Goal: Task Accomplishment & Management: Complete application form

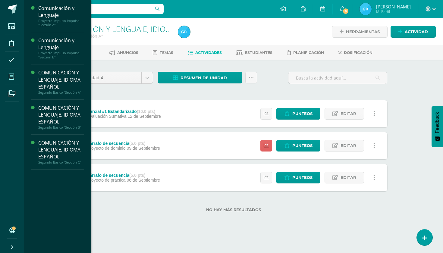
click at [13, 77] on icon at bounding box center [11, 77] width 5 height 6
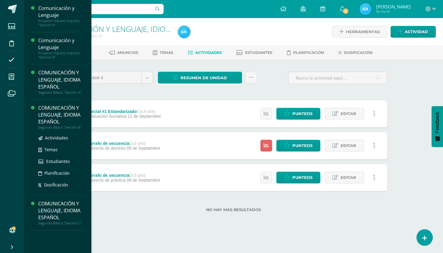
click at [50, 109] on div "COMUNICACIÓN Y LENGUAJE, IDIOMA ESPAÑOL" at bounding box center [61, 115] width 46 height 21
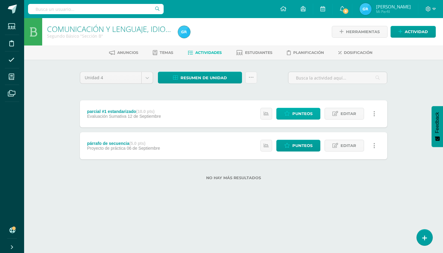
click at [305, 115] on span "Punteos" at bounding box center [302, 113] width 20 height 11
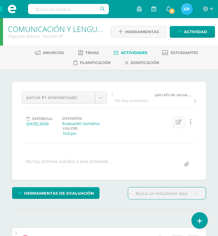
click at [179, 121] on icon at bounding box center [179, 121] width 6 height 5
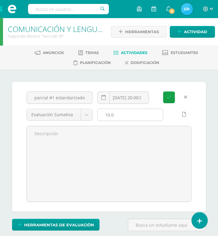
click at [120, 116] on input "10.0" at bounding box center [130, 115] width 65 height 12
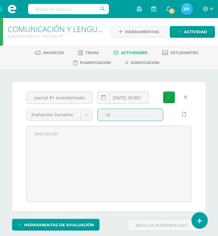
type input "1"
type input "7.5"
click at [170, 99] on icon "submit" at bounding box center [168, 97] width 5 height 5
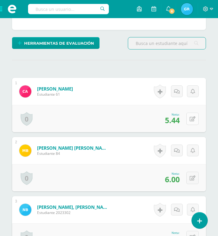
scroll to position [150, 0]
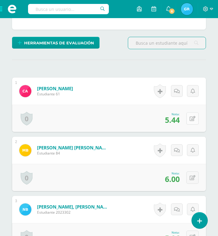
click at [192, 119] on icon at bounding box center [193, 118] width 6 height 5
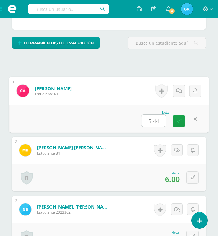
scroll to position [150, 0]
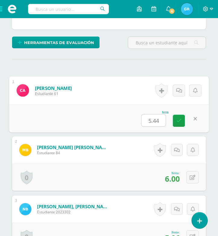
click at [160, 123] on input "5.44" at bounding box center [153, 120] width 24 height 12
type input "5.22"
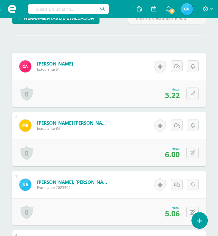
scroll to position [176, 0]
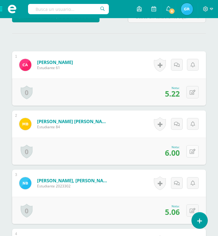
click at [193, 152] on icon at bounding box center [193, 151] width 6 height 5
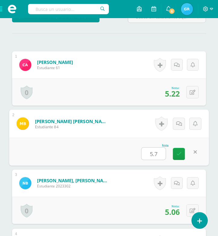
type input "5.76"
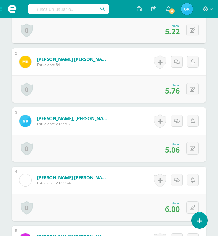
scroll to position [240, 0]
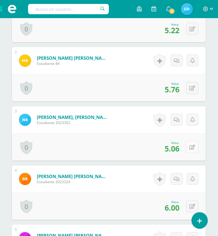
click at [191, 147] on icon at bounding box center [192, 147] width 6 height 5
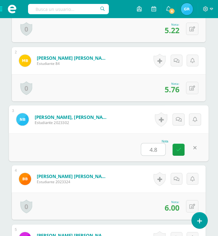
type input "4.86"
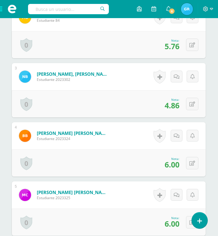
scroll to position [297, 0]
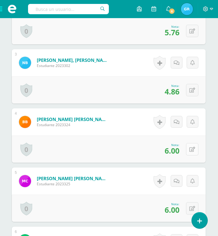
click at [195, 152] on button at bounding box center [192, 149] width 12 height 12
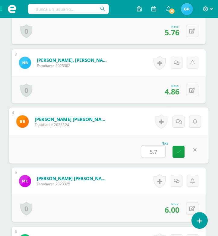
type input "5.76"
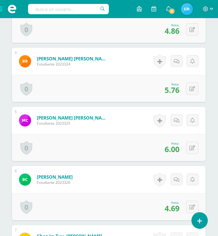
scroll to position [370, 0]
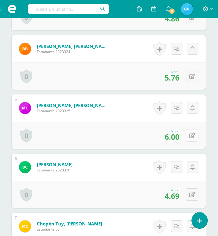
click at [191, 136] on icon at bounding box center [192, 135] width 6 height 5
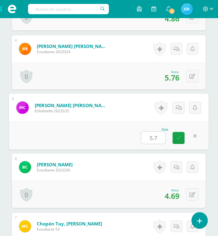
type input "5.76"
click at [181, 137] on icon at bounding box center [178, 137] width 5 height 5
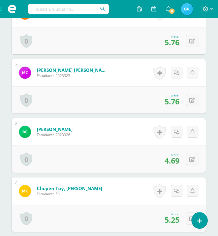
scroll to position [418, 0]
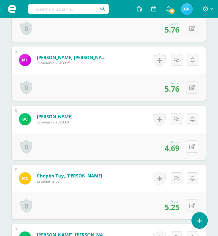
click at [191, 145] on icon at bounding box center [192, 146] width 6 height 5
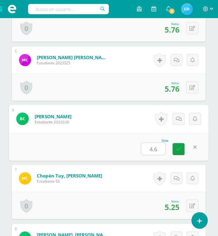
type input "4.68"
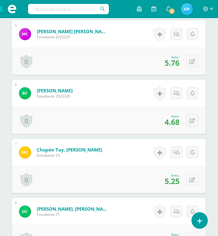
scroll to position [452, 0]
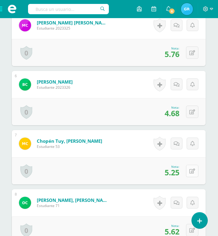
click at [192, 173] on icon at bounding box center [192, 171] width 6 height 5
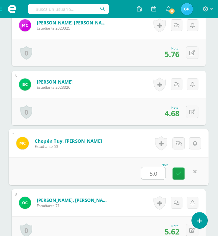
type input "5.04"
click at [178, 172] on icon at bounding box center [178, 173] width 5 height 5
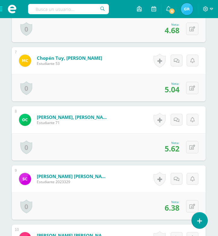
scroll to position [542, 0]
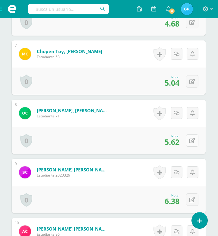
click at [190, 139] on icon at bounding box center [192, 140] width 6 height 5
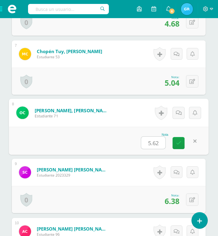
type input "4"
type input "5.4"
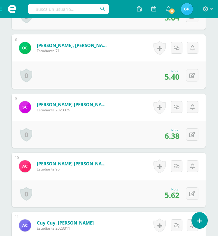
scroll to position [629, 0]
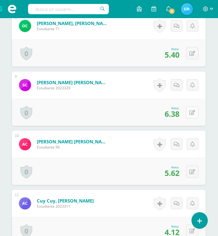
click at [190, 118] on button at bounding box center [192, 112] width 12 height 12
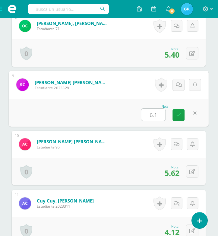
type input "6.12"
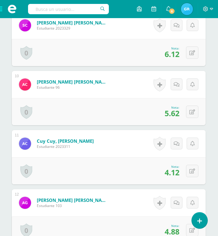
scroll to position [690, 0]
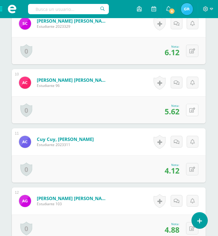
click at [194, 111] on icon at bounding box center [192, 110] width 6 height 5
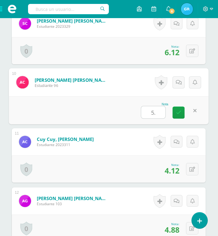
type input "5.4"
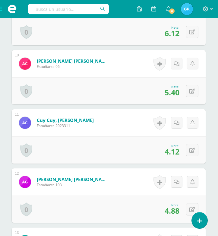
scroll to position [714, 0]
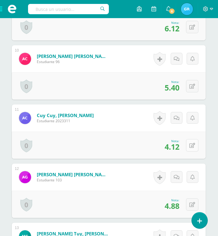
click at [194, 145] on icon at bounding box center [192, 145] width 6 height 5
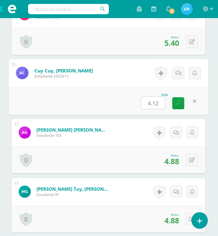
scroll to position [762, 1]
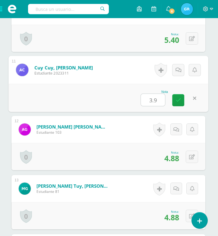
type input "3.96"
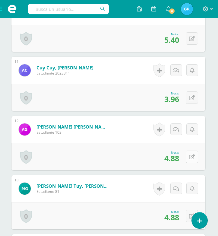
click at [191, 157] on icon at bounding box center [192, 156] width 6 height 5
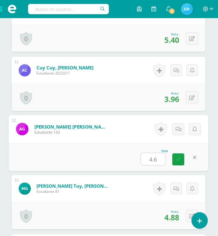
type input "4.68"
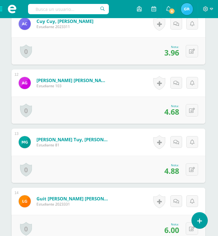
scroll to position [825, 1]
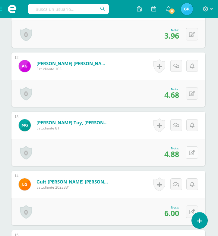
click at [194, 154] on icon at bounding box center [192, 152] width 6 height 5
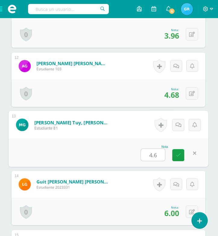
type input "4.68"
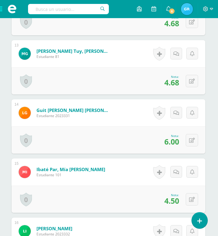
scroll to position [897, 1]
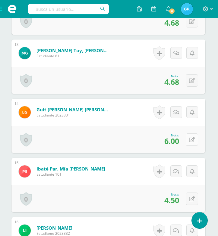
click at [191, 143] on button at bounding box center [192, 139] width 12 height 12
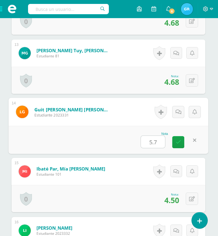
type input "5.76"
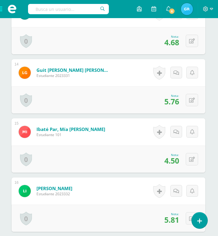
scroll to position [945, 1]
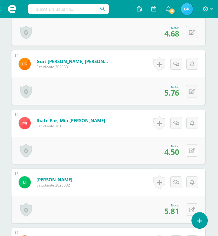
click at [192, 154] on button at bounding box center [192, 150] width 12 height 12
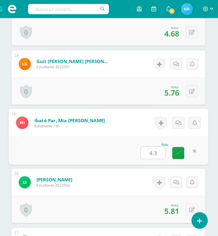
type input "4.32"
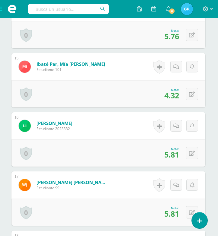
scroll to position [1007, 1]
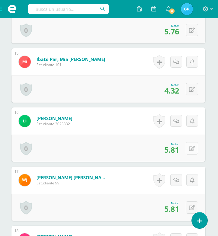
click at [193, 150] on icon at bounding box center [192, 148] width 6 height 5
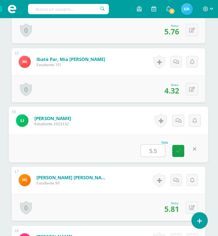
type input "5.58"
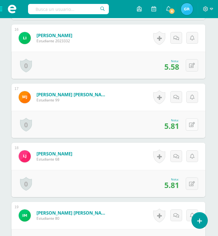
scroll to position [1091, 1]
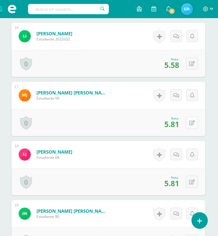
click at [191, 121] on icon at bounding box center [192, 122] width 6 height 5
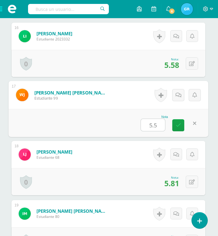
type input "5.58"
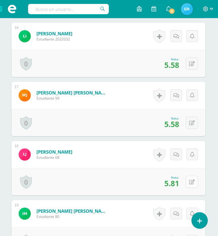
click at [193, 183] on icon at bounding box center [192, 181] width 6 height 5
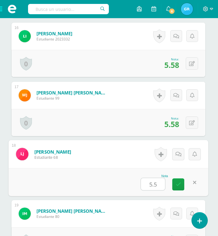
type input "5.58"
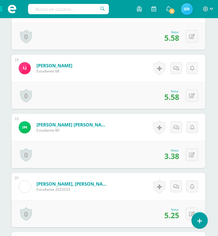
scroll to position [1177, 1]
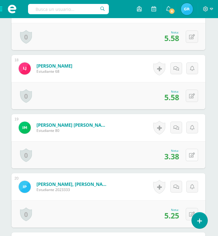
click at [191, 157] on icon at bounding box center [192, 155] width 6 height 5
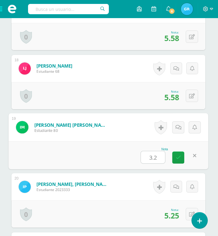
type input "3.24"
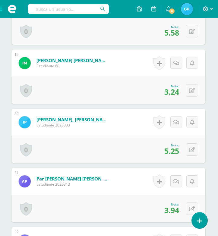
scroll to position [1242, 1]
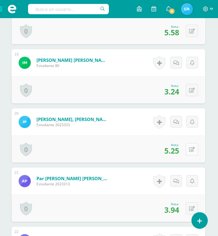
click at [192, 148] on icon at bounding box center [192, 149] width 6 height 5
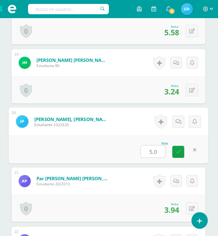
type input "5.04"
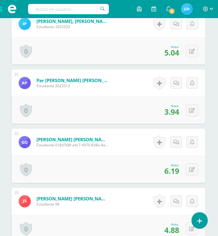
scroll to position [1352, 1]
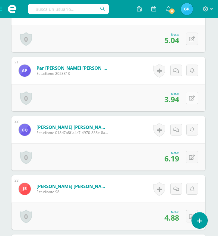
click at [193, 99] on icon at bounding box center [192, 98] width 6 height 5
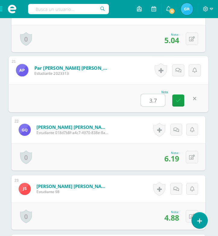
type input "3.78"
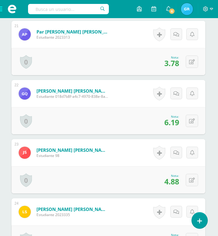
scroll to position [1389, 1]
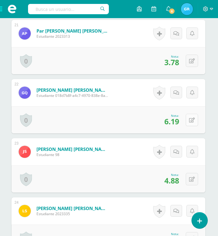
click at [188, 120] on button at bounding box center [192, 120] width 12 height 12
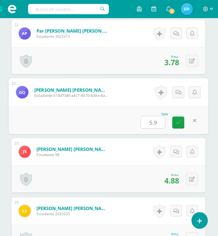
type input "5.94"
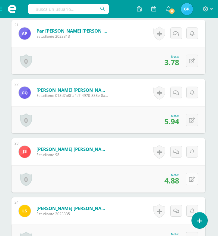
click at [191, 182] on button at bounding box center [192, 179] width 12 height 12
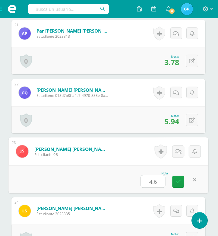
type input "4.68"
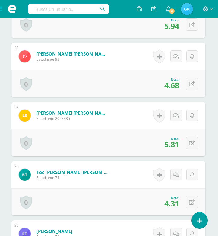
scroll to position [1493, 1]
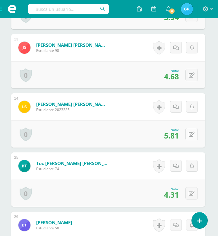
click at [192, 137] on icon at bounding box center [192, 134] width 6 height 5
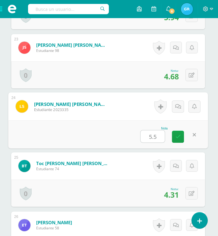
type input "5.58"
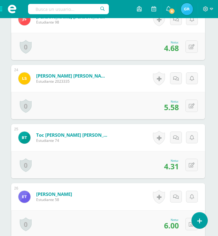
scroll to position [1525, 1]
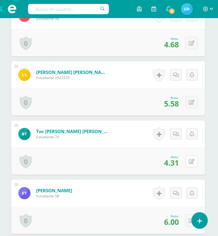
click at [190, 161] on icon at bounding box center [192, 161] width 6 height 5
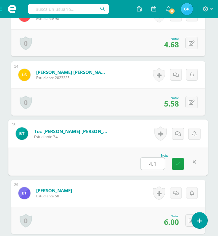
type input "4.14"
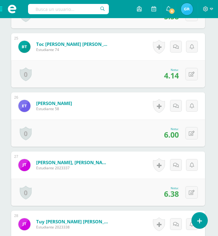
scroll to position [1614, 1]
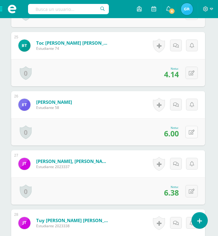
click at [193, 132] on icon at bounding box center [192, 132] width 6 height 5
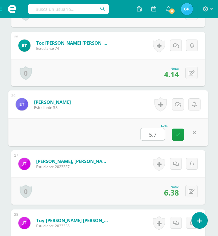
type input "5.76"
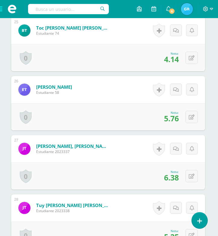
scroll to position [1636, 1]
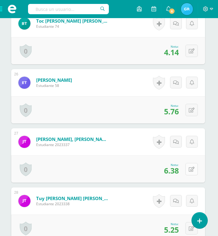
click at [189, 168] on icon at bounding box center [192, 169] width 6 height 5
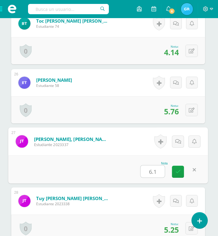
type input "6.12"
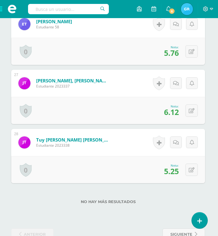
scroll to position [1700, 1]
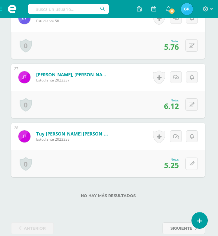
click at [190, 161] on icon at bounding box center [192, 163] width 6 height 5
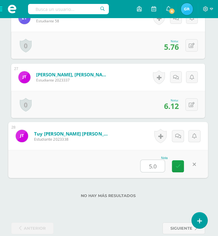
type input "5.04"
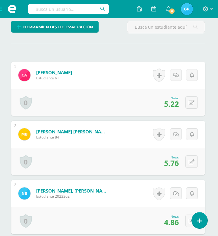
scroll to position [169, 2]
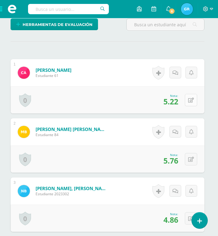
click at [191, 101] on icon at bounding box center [191, 100] width 6 height 5
drag, startPoint x: 20, startPoint y: 90, endPoint x: 155, endPoint y: 103, distance: 136.0
click at [155, 103] on input "5.22" at bounding box center [151, 102] width 24 height 12
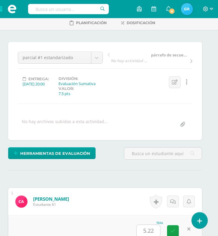
scroll to position [41, 4]
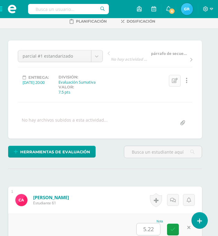
click at [174, 82] on icon at bounding box center [175, 80] width 6 height 5
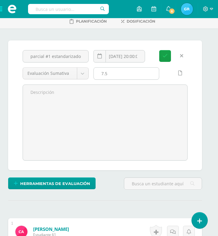
click at [110, 74] on input "7.5" at bounding box center [126, 74] width 65 height 12
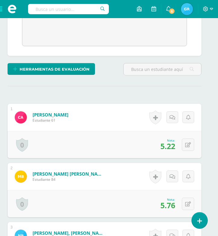
scroll to position [156, 5]
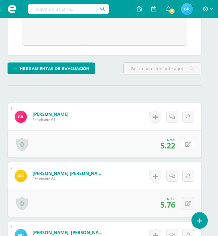
click at [188, 146] on icon at bounding box center [188, 144] width 6 height 5
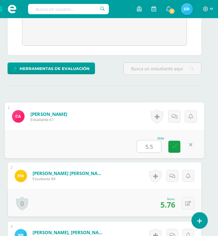
type input "5.51"
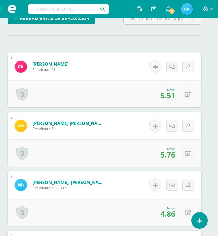
scroll to position [207, 5]
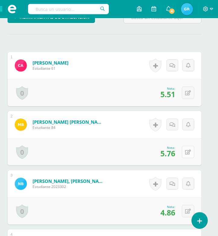
click at [185, 152] on icon at bounding box center [188, 152] width 6 height 5
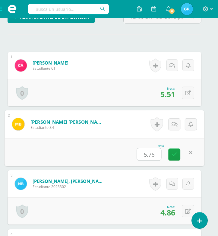
type input "6"
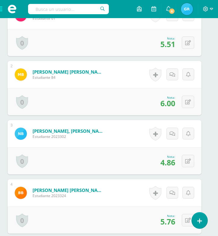
scroll to position [260, 5]
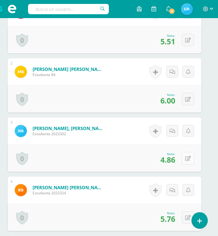
click at [190, 158] on icon at bounding box center [188, 158] width 6 height 5
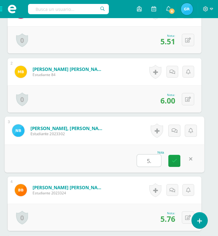
type input "5.1"
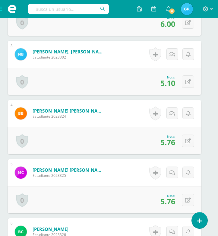
scroll to position [338, 5]
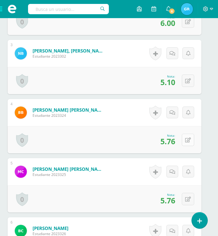
click at [189, 141] on icon at bounding box center [188, 139] width 6 height 5
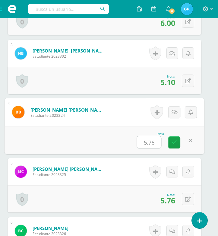
type input "6"
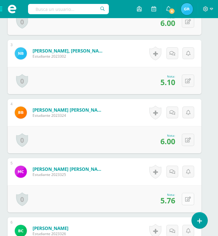
click at [190, 200] on icon at bounding box center [188, 199] width 6 height 5
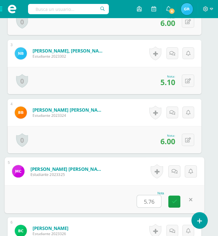
type input "6"
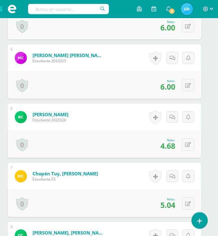
scroll to position [456, 5]
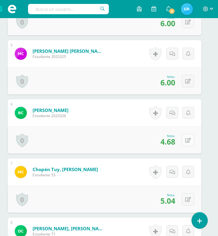
click at [188, 146] on button at bounding box center [188, 140] width 12 height 12
click at [189, 141] on icon at bounding box center [188, 140] width 6 height 5
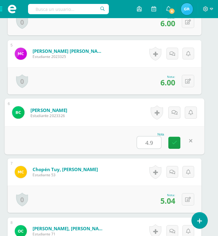
type input "4.94"
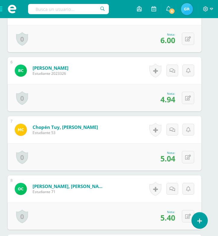
scroll to position [508, 5]
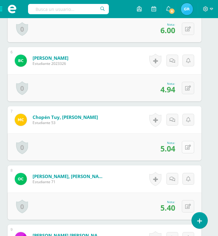
click at [190, 149] on icon at bounding box center [188, 147] width 6 height 5
click at [191, 152] on button at bounding box center [188, 147] width 12 height 12
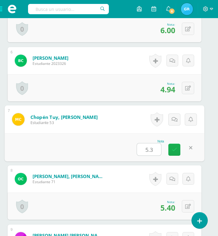
type input "5.30"
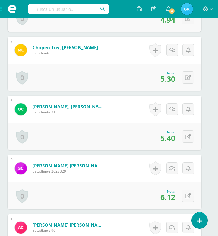
scroll to position [586, 5]
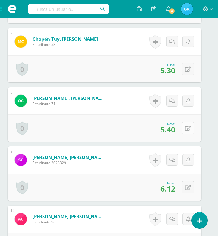
click at [187, 129] on icon at bounding box center [188, 128] width 6 height 5
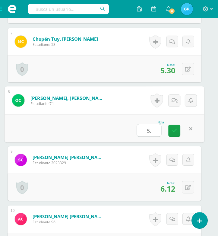
type input "5.5"
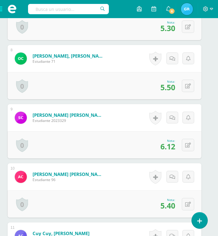
scroll to position [629, 5]
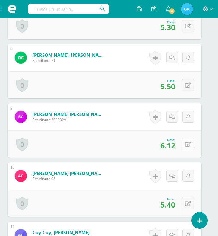
click at [188, 142] on icon at bounding box center [188, 144] width 6 height 5
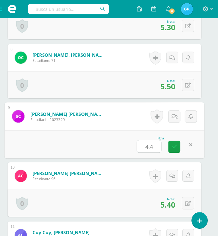
type input "4.45"
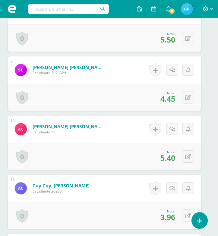
scroll to position [680, 5]
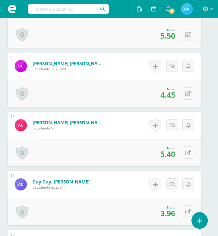
click at [192, 153] on button at bounding box center [188, 152] width 12 height 12
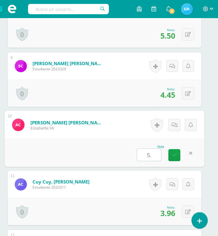
type input "5.5"
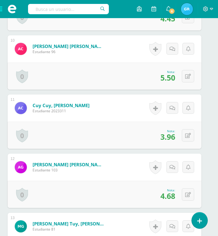
scroll to position [759, 5]
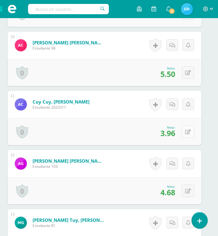
click at [188, 128] on button at bounding box center [188, 131] width 12 height 12
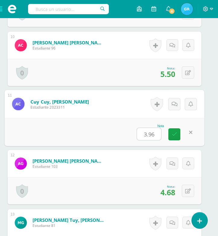
type input "4"
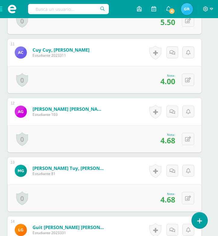
scroll to position [812, 5]
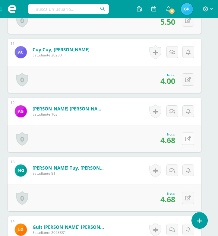
click at [187, 138] on icon at bounding box center [188, 138] width 6 height 5
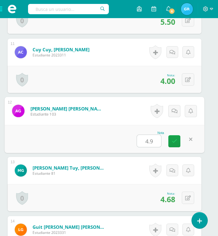
type input "4.90"
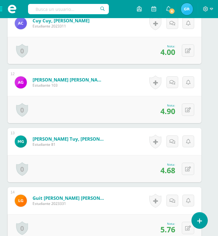
scroll to position [841, 5]
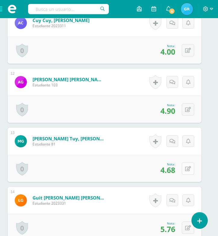
click at [187, 172] on button at bounding box center [188, 168] width 12 height 12
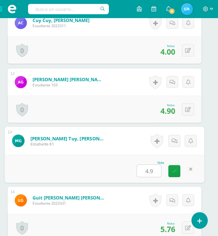
type input "4.90"
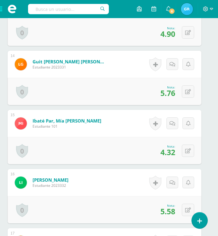
scroll to position [987, 5]
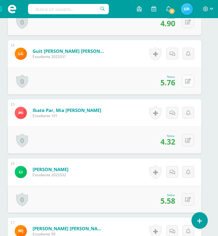
click at [187, 82] on icon at bounding box center [188, 81] width 6 height 5
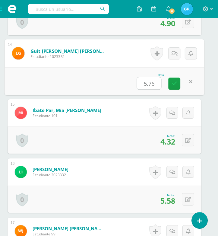
type input "6"
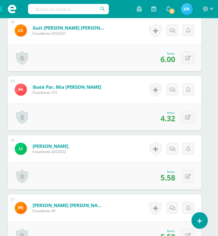
scroll to position [1013, 5]
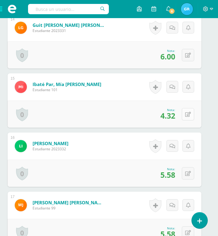
click at [187, 117] on button at bounding box center [188, 114] width 12 height 12
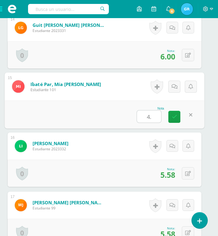
type input "4.5"
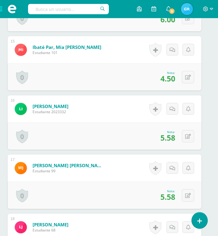
scroll to position [1051, 5]
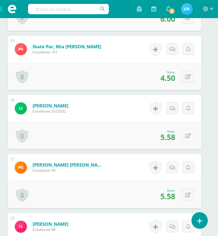
click at [188, 135] on icon at bounding box center [188, 135] width 6 height 5
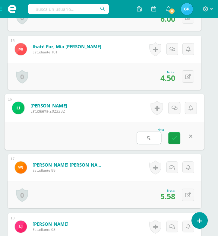
type input "5.8"
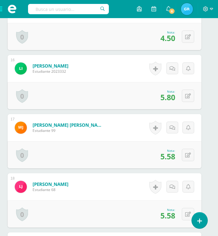
scroll to position [1092, 5]
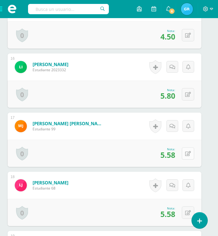
click at [189, 154] on icon at bounding box center [188, 153] width 6 height 5
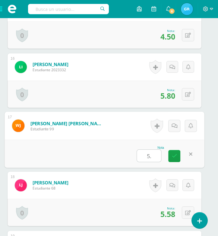
type input "5.8"
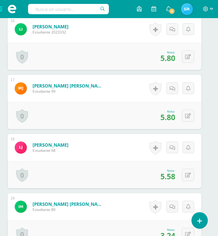
scroll to position [1142, 5]
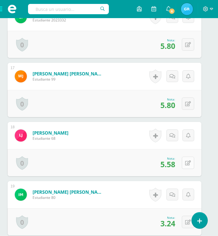
click at [187, 161] on icon at bounding box center [188, 162] width 6 height 5
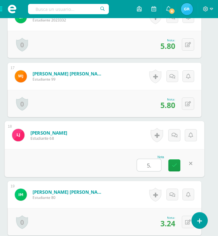
type input "5.8"
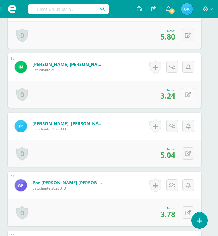
scroll to position [1270, 5]
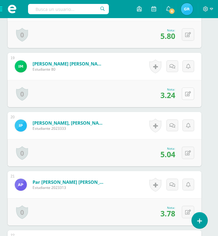
click at [189, 95] on icon at bounding box center [188, 93] width 6 height 5
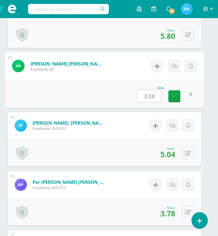
click at [158, 95] on input "3.24" at bounding box center [149, 96] width 24 height 12
type input "3.30"
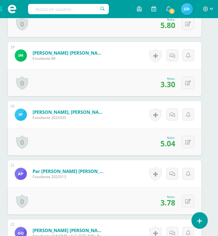
scroll to position [1282, 5]
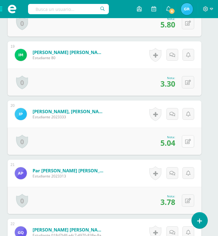
click at [188, 144] on button at bounding box center [188, 141] width 12 height 12
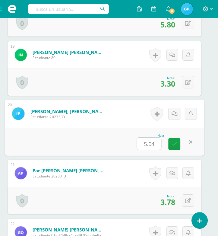
click at [157, 141] on input "5.04" at bounding box center [149, 143] width 24 height 12
type input "5.3"
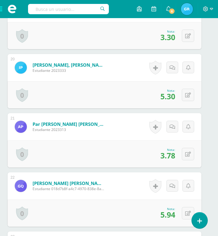
scroll to position [1329, 5]
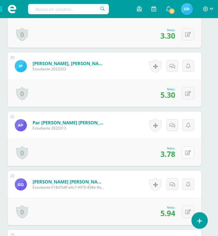
click at [188, 153] on icon at bounding box center [188, 152] width 6 height 5
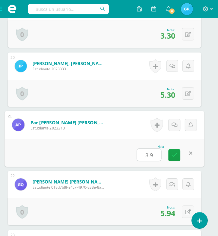
type input "3.90"
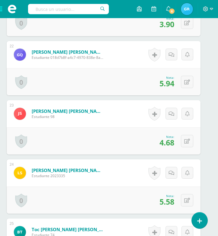
scroll to position [1463, 5]
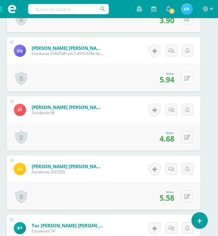
click at [188, 77] on icon at bounding box center [187, 78] width 6 height 5
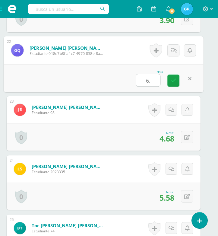
type input "6.2"
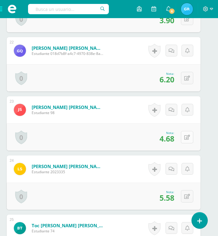
click at [186, 140] on button at bounding box center [187, 137] width 12 height 12
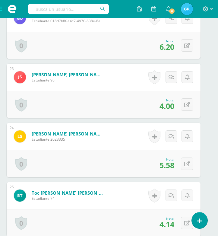
scroll to position [1496, 6]
click at [188, 103] on icon at bounding box center [187, 104] width 6 height 5
click at [189, 106] on icon at bounding box center [187, 104] width 6 height 5
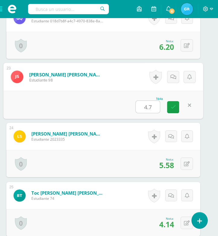
type input "4.70"
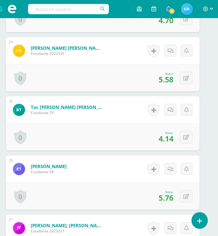
scroll to position [1582, 7]
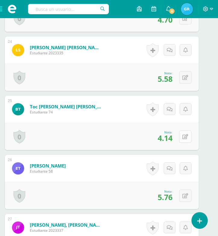
click at [181, 137] on button at bounding box center [185, 136] width 12 height 12
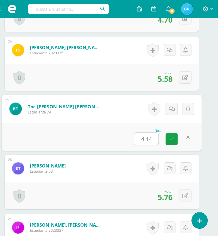
click at [157, 138] on input "4.14" at bounding box center [146, 139] width 24 height 12
type input "4.3"
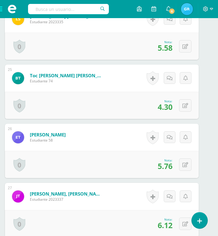
scroll to position [1613, 7]
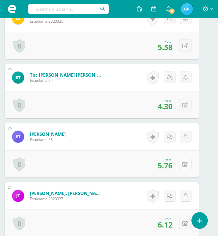
click at [189, 167] on button at bounding box center [185, 164] width 12 height 12
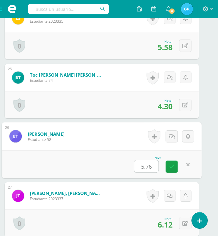
type input "6"
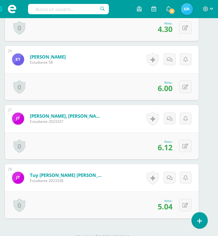
scroll to position [1691, 7]
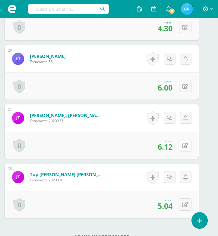
click at [185, 147] on icon at bounding box center [185, 145] width 6 height 5
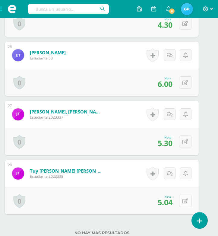
click at [188, 201] on button at bounding box center [185, 200] width 12 height 12
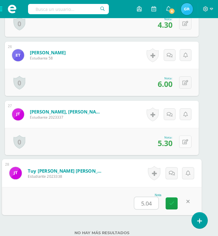
click at [188, 142] on icon at bounding box center [185, 141] width 6 height 5
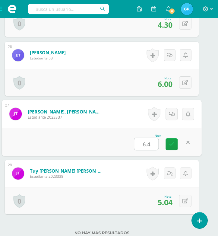
type input "6.40"
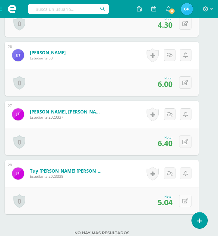
click at [183, 201] on icon at bounding box center [185, 200] width 6 height 5
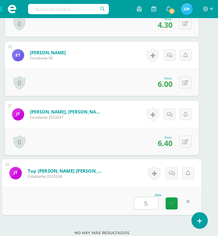
type input "5.3"
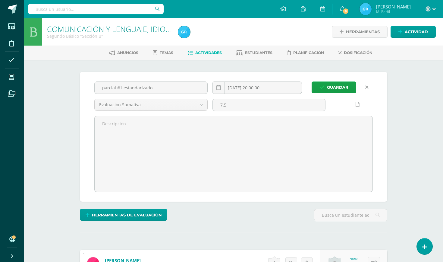
scroll to position [0, 0]
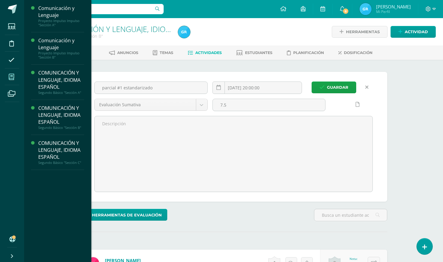
click at [11, 79] on icon at bounding box center [11, 77] width 5 height 6
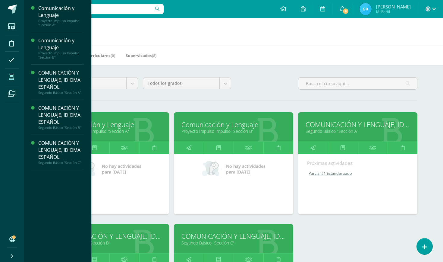
click at [358, 130] on link "Segundo Básico "Sección A"" at bounding box center [358, 131] width 104 height 6
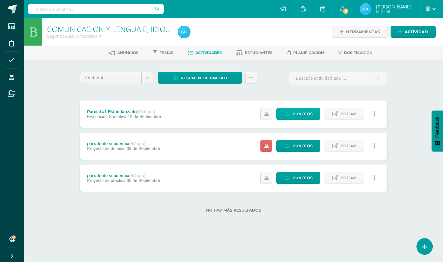
click at [297, 117] on span "Punteos" at bounding box center [302, 113] width 20 height 11
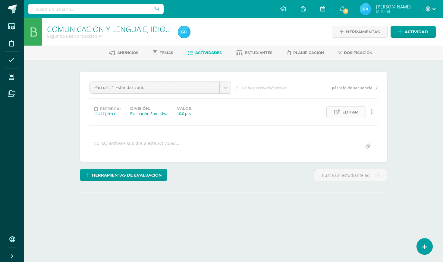
click at [352, 112] on span "Editar" at bounding box center [350, 111] width 16 height 11
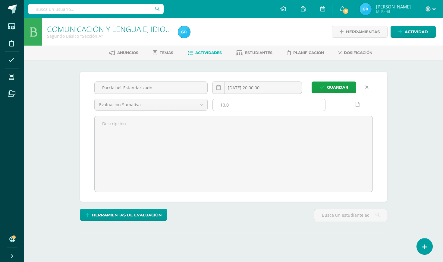
click at [234, 106] on input "10.0" at bounding box center [269, 105] width 113 height 12
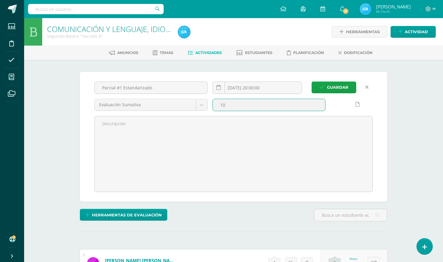
type input "1"
type input "7.5"
click at [334, 87] on button "Guardar" at bounding box center [334, 87] width 45 height 12
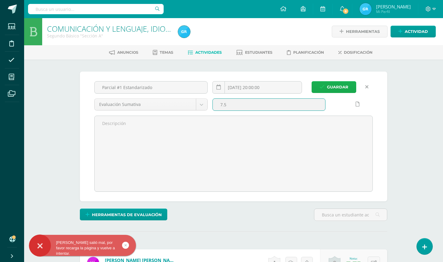
click at [344, 86] on span "Guardar" at bounding box center [337, 86] width 21 height 11
click at [337, 86] on span "Guardar" at bounding box center [337, 86] width 21 height 11
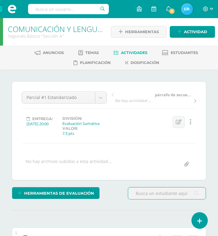
click at [4, 8] on span at bounding box center [12, 9] width 24 height 18
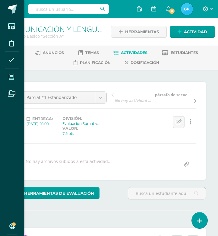
click at [13, 76] on icon at bounding box center [11, 77] width 5 height 6
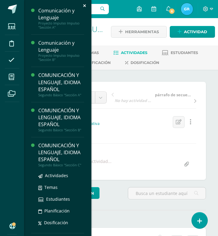
click at [55, 157] on div "COMUNICACIÓN Y LENGUAJE, IDIOMA ESPAÑOL" at bounding box center [61, 152] width 46 height 21
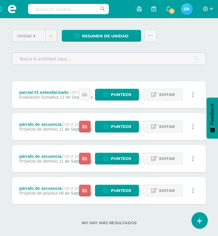
scroll to position [53, 0]
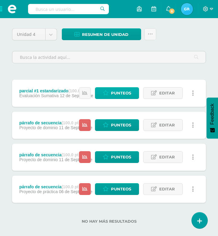
click at [112, 94] on span "Punteos" at bounding box center [121, 92] width 20 height 11
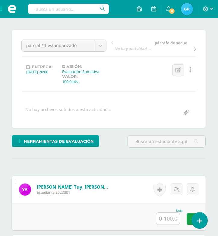
scroll to position [51, 0]
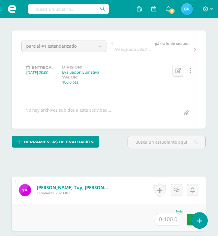
click at [180, 70] on icon at bounding box center [178, 70] width 6 height 5
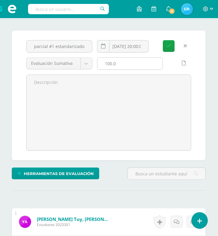
scroll to position [52, 0]
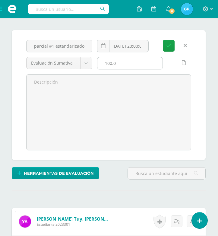
click at [120, 64] on input "100.0" at bounding box center [129, 63] width 65 height 12
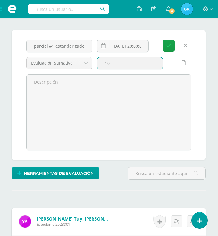
type input "1"
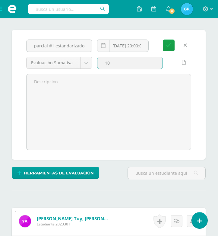
type input "10"
click at [169, 45] on button "Guardar" at bounding box center [169, 45] width 12 height 12
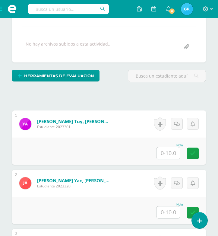
scroll to position [126, 0]
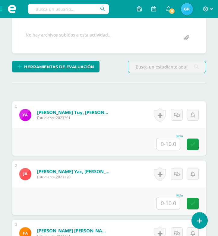
click at [170, 144] on input "text" at bounding box center [168, 144] width 24 height 12
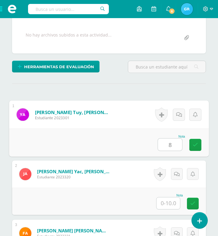
type input "8"
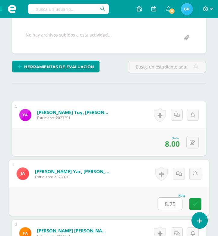
type input "8.75"
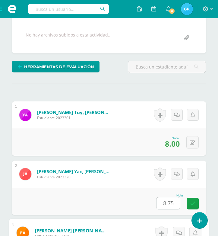
scroll to position [271, 0]
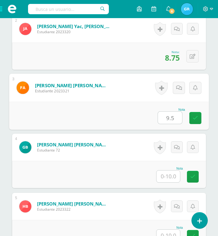
type input "9.5"
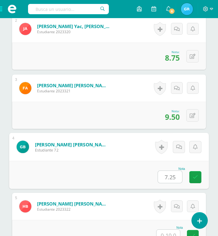
type input "7.25"
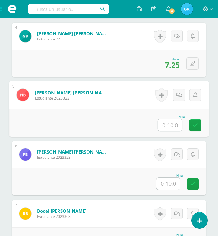
scroll to position [384, 0]
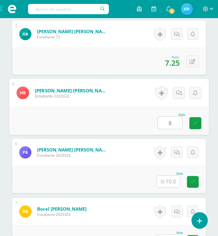
type input "8"
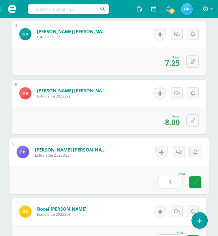
type input "8"
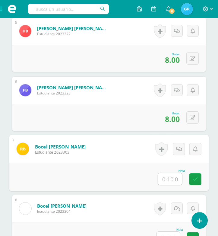
scroll to position [446, 0]
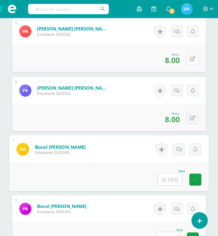
click at [196, 59] on button at bounding box center [192, 58] width 12 height 12
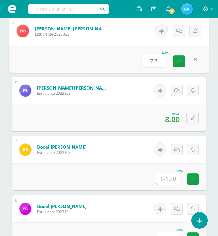
type input "7.75"
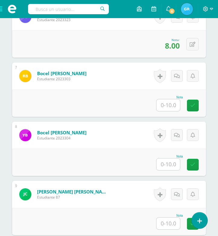
scroll to position [522, 0]
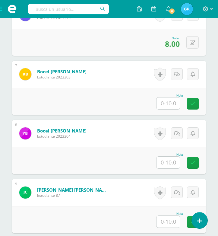
click at [167, 107] on input "text" at bounding box center [168, 103] width 24 height 12
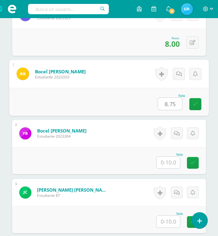
type input "8.75"
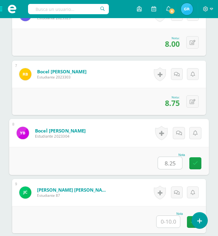
type input "8.25"
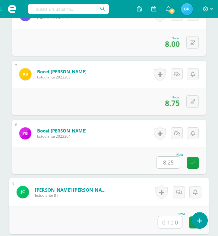
type input "}"
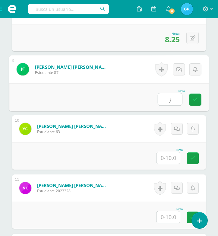
scroll to position [647, 0]
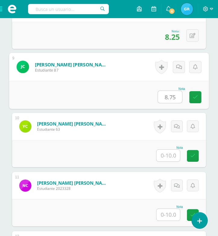
type input "8.75"
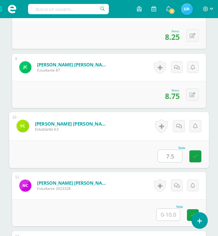
type input "7.5"
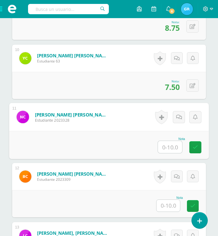
scroll to position [717, 0]
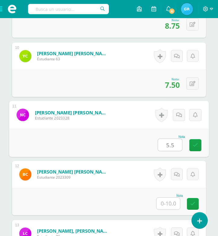
type input "5.5"
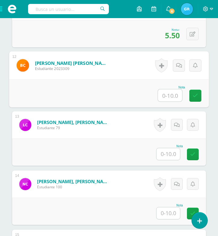
scroll to position [831, 0]
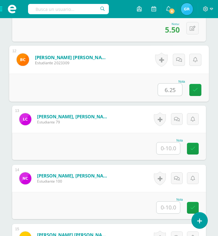
type input "6.25"
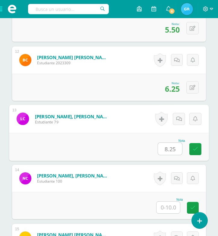
type input "8.25"
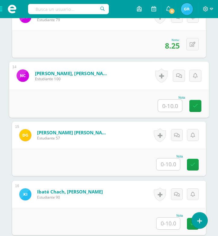
scroll to position [938, 0]
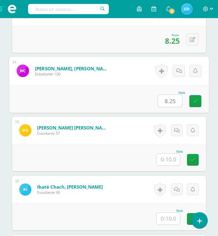
type input "8.25"
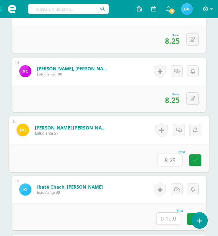
type input "8.25"
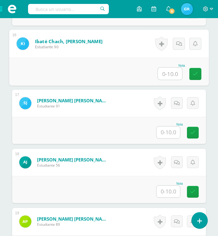
scroll to position [1084, 0]
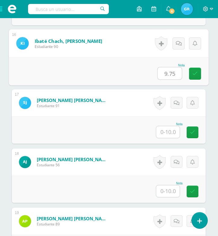
type input "9.75"
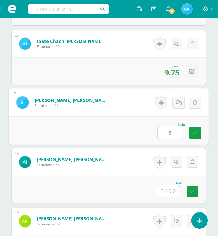
type input "8"
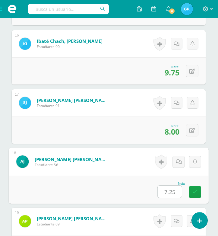
type input "7.25"
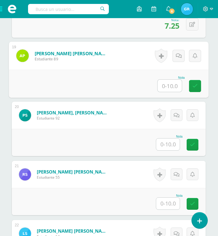
scroll to position [1251, 0]
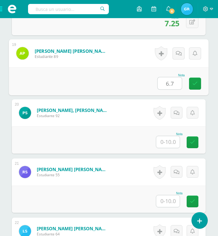
type input "6.7"
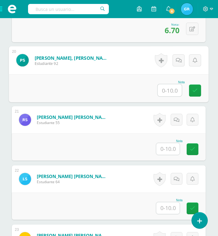
scroll to position [1304, 0]
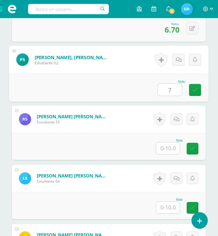
type input "7"
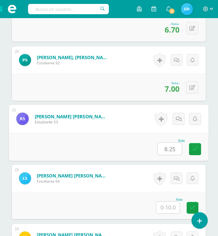
type input "8.25"
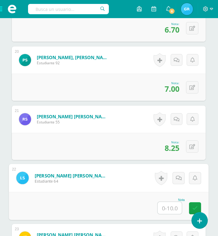
type input "0"
type input "9"
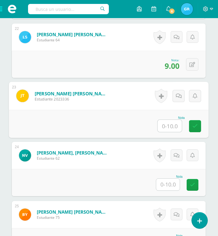
scroll to position [1443, 0]
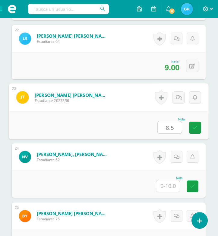
type input "8.5"
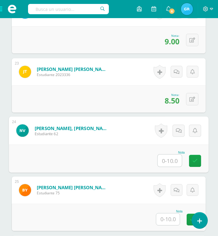
scroll to position [1471, 0]
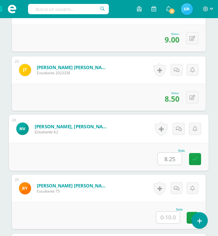
type input "8.25"
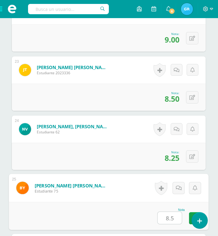
type input "8.5"
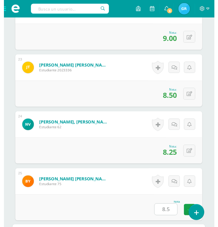
scroll to position [1593, 0]
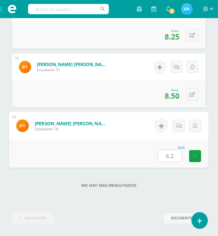
type input "6.25"
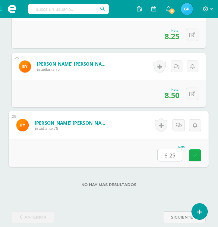
click at [197, 156] on icon at bounding box center [194, 155] width 5 height 5
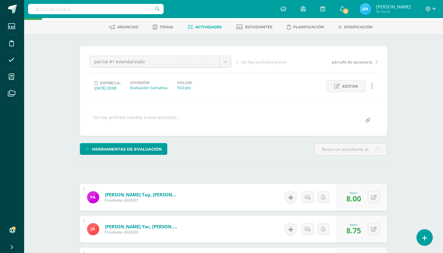
scroll to position [31, 0]
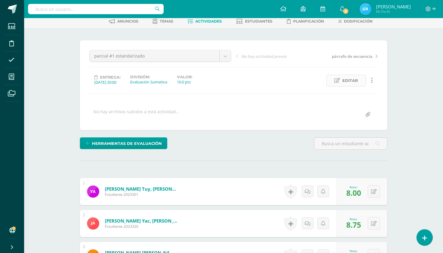
click at [218, 80] on span "Editar" at bounding box center [350, 80] width 16 height 11
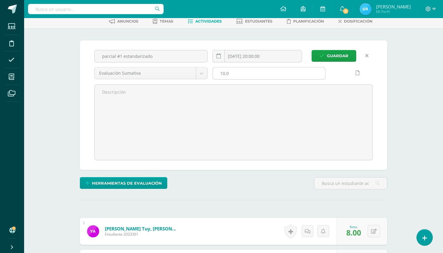
click at [218, 69] on input "10.0" at bounding box center [269, 74] width 113 height 12
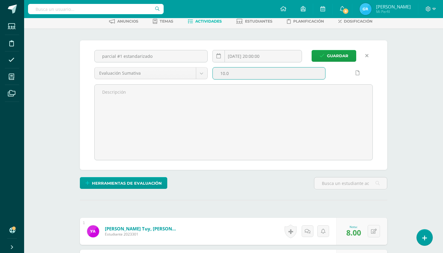
type input "710.0"
click at [218, 56] on button "Guardar" at bounding box center [334, 56] width 45 height 12
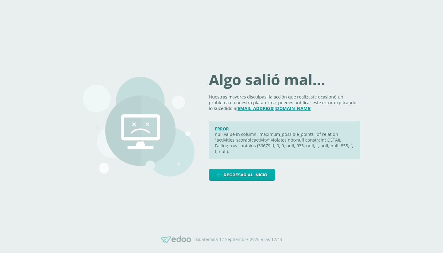
click at [243, 172] on span "Regresar al inicio" at bounding box center [246, 174] width 44 height 11
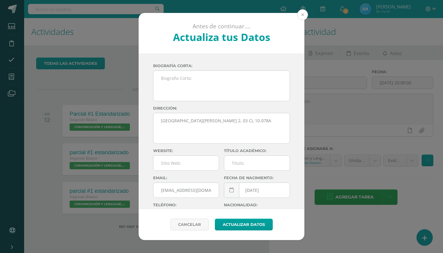
click at [303, 13] on button at bounding box center [302, 14] width 11 height 11
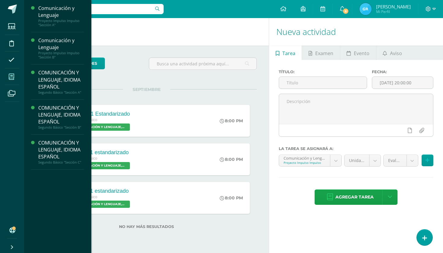
click at [13, 79] on icon at bounding box center [11, 77] width 5 height 6
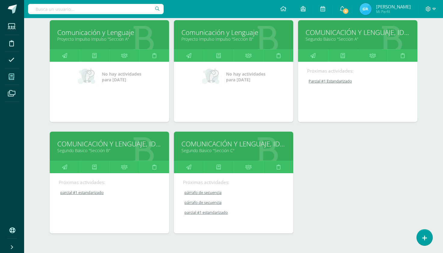
scroll to position [96, 0]
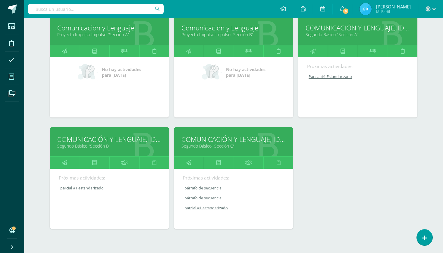
click at [233, 142] on link "COMUNICACIÓN Y LENGUAJE, IDIOMA ESPAÑOL" at bounding box center [233, 139] width 104 height 9
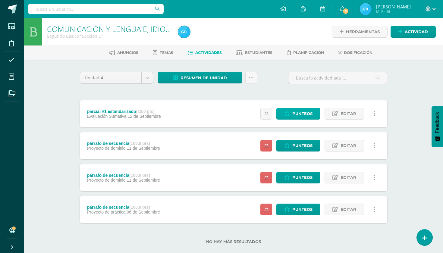
click at [306, 114] on span "Punteos" at bounding box center [302, 113] width 20 height 11
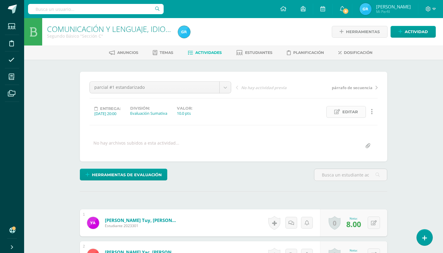
scroll to position [0, 0]
click at [342, 109] on link "Editar" at bounding box center [345, 112] width 39 height 12
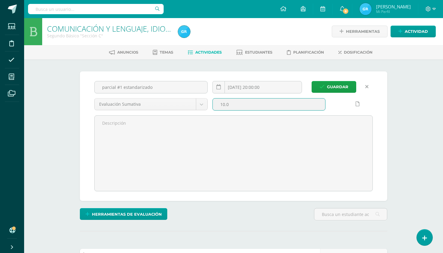
click at [234, 105] on input "10.0" at bounding box center [269, 105] width 113 height 12
type input "1"
type input "7.5"
click at [334, 87] on button "Guardar" at bounding box center [334, 87] width 45 height 12
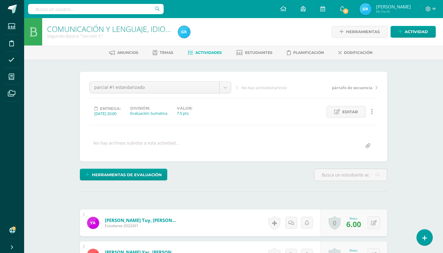
click at [211, 54] on span "Actividades" at bounding box center [208, 52] width 27 height 5
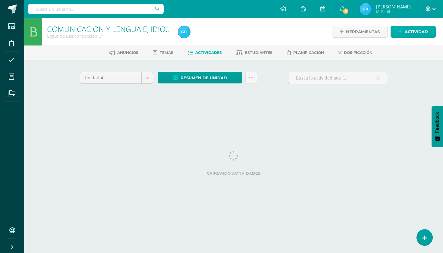
click at [412, 32] on span "Actividad" at bounding box center [416, 31] width 23 height 11
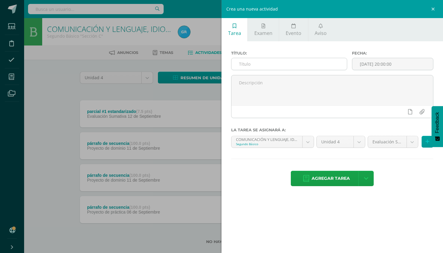
click at [271, 65] on input "text" at bounding box center [289, 64] width 115 height 12
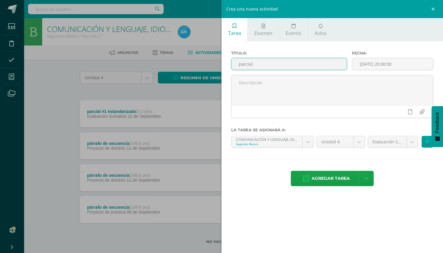
type input "parcial #1 Escrito"
click at [402, 62] on input "[DATE] 20:00:00" at bounding box center [392, 64] width 81 height 12
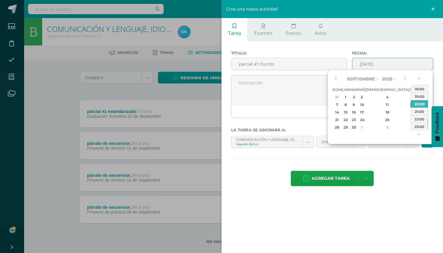
type input "2025-09-12 20:00"
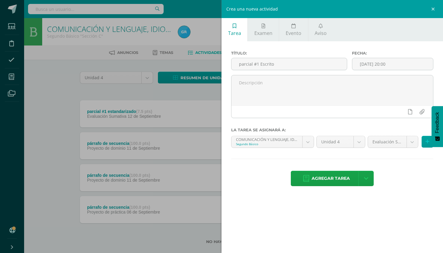
click at [396, 161] on div "Título: parcial #1 Escrito Fecha: 2025-09-12 20:00 La tarea se asignará a: COMU…" at bounding box center [333, 119] width 222 height 156
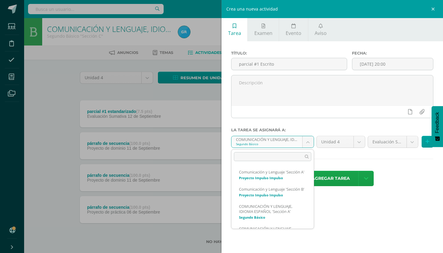
click at [307, 144] on body "Estudiantes Disciplina Asistencia Mis cursos Archivos Soporte Ayuda Reportar un…" at bounding box center [221, 131] width 443 height 263
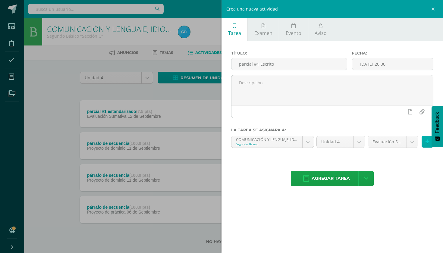
click at [427, 145] on button at bounding box center [428, 142] width 12 height 12
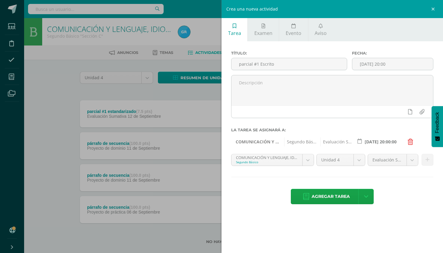
click at [307, 164] on body "Estudiantes Disciplina Asistencia Mis cursos Archivos Soporte Ayuda Reportar un…" at bounding box center [221, 131] width 443 height 263
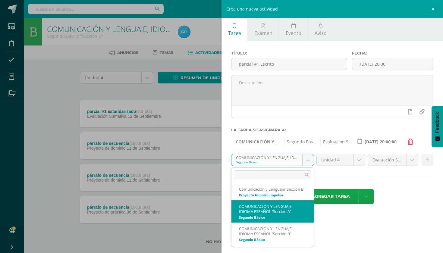
scroll to position [18, 0]
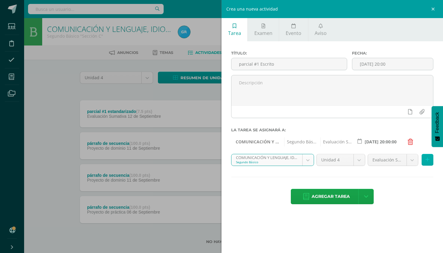
click at [427, 160] on icon at bounding box center [428, 159] width 4 height 5
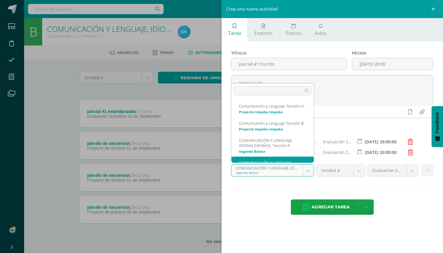
click at [307, 174] on body "Estudiantes Disciplina Asistencia Mis cursos Archivos Soporte Ayuda Reportar un…" at bounding box center [221, 131] width 443 height 263
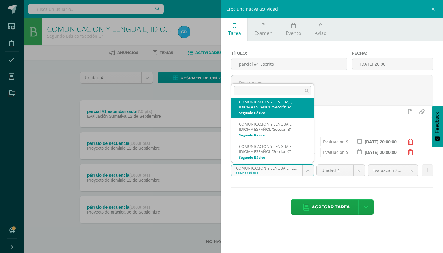
scroll to position [39, 0]
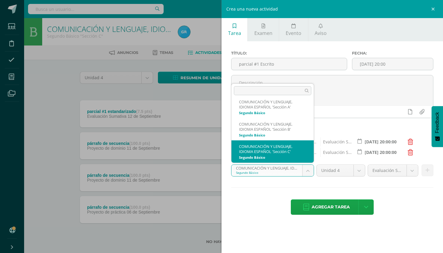
select select "32741"
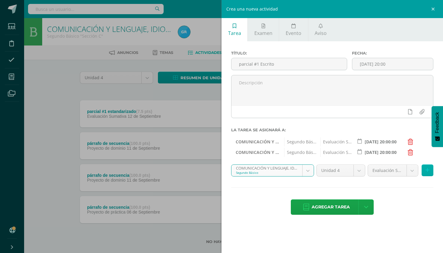
click at [428, 172] on icon at bounding box center [428, 170] width 4 height 5
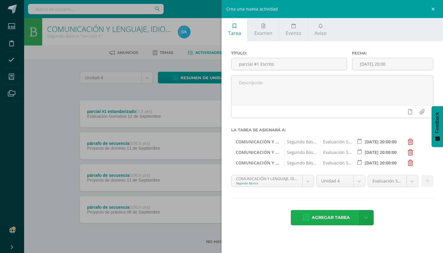
click at [324, 217] on span "Agregar tarea" at bounding box center [331, 217] width 38 height 15
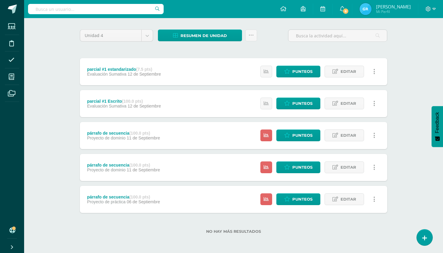
scroll to position [42, 0]
click at [288, 136] on icon at bounding box center [287, 135] width 6 height 5
click at [302, 134] on span "Punteos" at bounding box center [302, 135] width 20 height 11
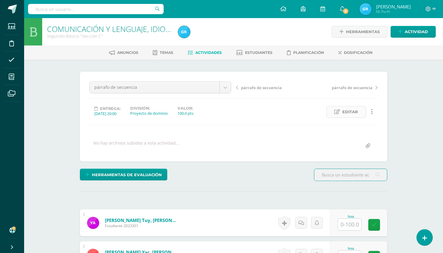
click at [347, 110] on span "Editar" at bounding box center [350, 111] width 16 height 11
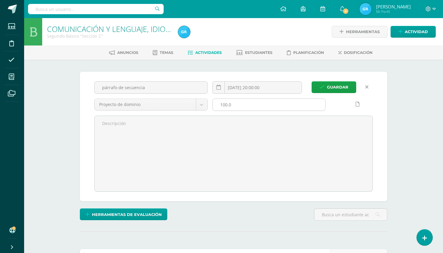
click at [236, 106] on input "100.0" at bounding box center [269, 105] width 113 height 12
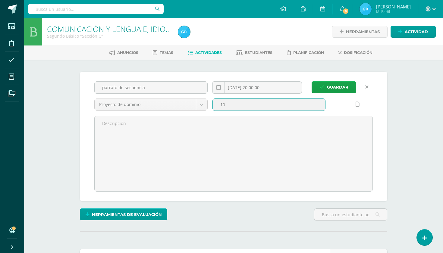
scroll to position [0, 0]
type input "1"
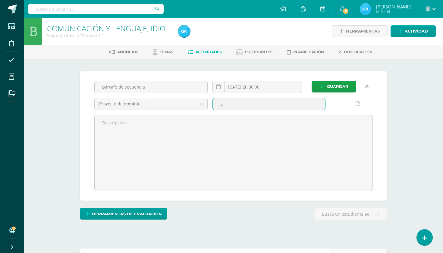
type input "5"
click at [334, 87] on button "Guardar" at bounding box center [334, 87] width 45 height 12
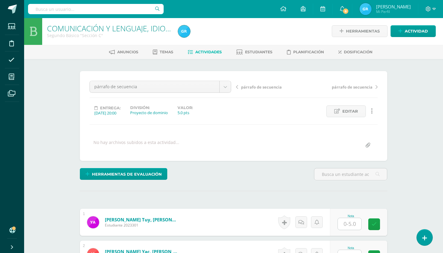
scroll to position [1, 0]
click at [198, 51] on span "Actividades" at bounding box center [208, 51] width 27 height 5
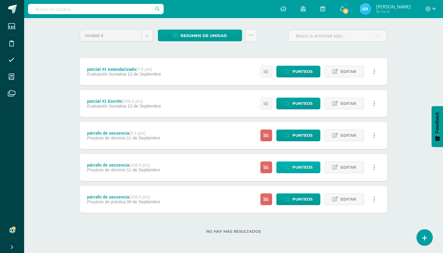
scroll to position [42, 0]
click at [375, 168] on link at bounding box center [374, 168] width 12 height 12
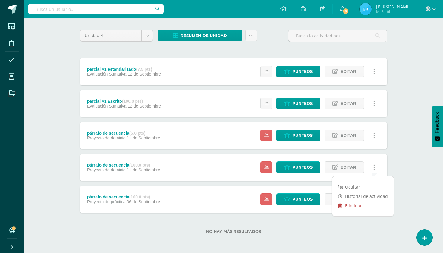
click at [362, 205] on link "Eliminar" at bounding box center [363, 205] width 62 height 9
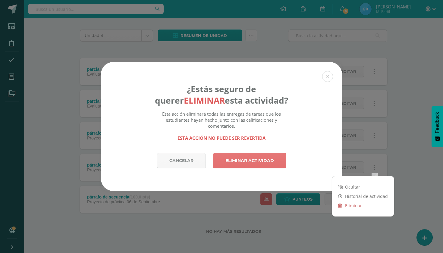
click at [238, 163] on link "Eliminar actividad" at bounding box center [249, 160] width 73 height 15
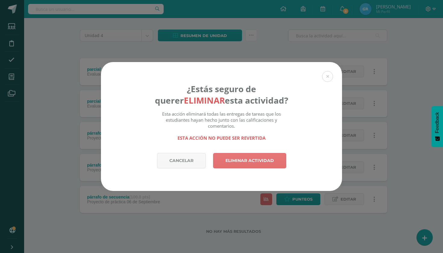
click at [243, 161] on link "Eliminar actividad" at bounding box center [249, 160] width 73 height 15
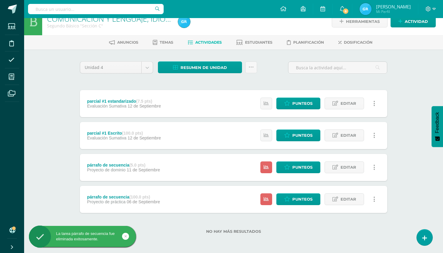
scroll to position [10, 0]
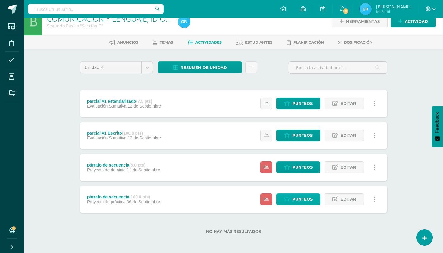
click at [299, 198] on span "Punteos" at bounding box center [302, 199] width 20 height 11
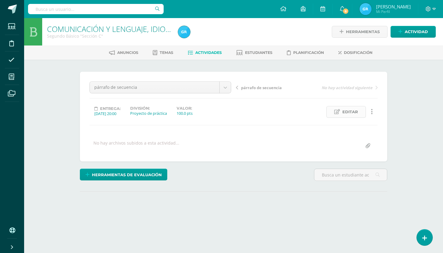
click at [351, 112] on span "Editar" at bounding box center [350, 111] width 16 height 11
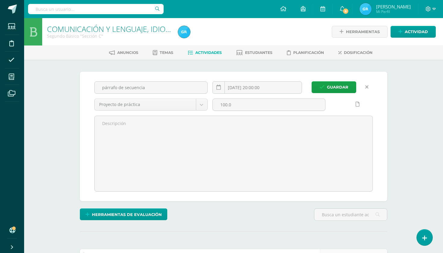
scroll to position [0, 0]
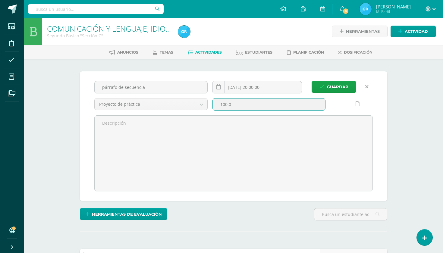
click at [237, 106] on input "100.0" at bounding box center [269, 105] width 113 height 12
type input "1"
type input "5"
click at [334, 87] on button "Guardar" at bounding box center [334, 87] width 45 height 12
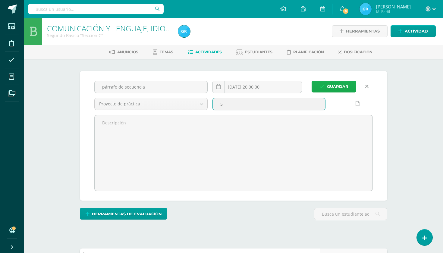
click at [342, 88] on span "Guardar" at bounding box center [337, 86] width 21 height 11
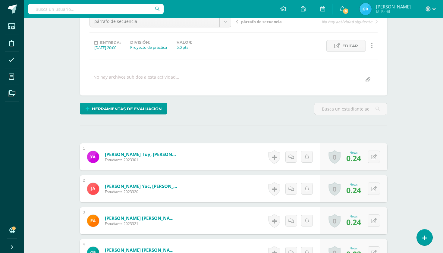
scroll to position [83, 0]
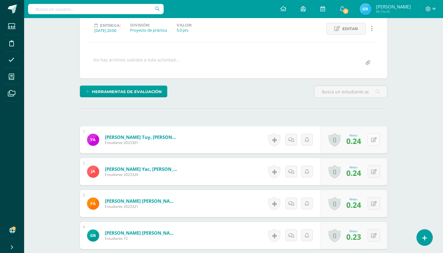
click at [373, 137] on icon at bounding box center [374, 139] width 6 height 5
type input "4.8}"
click at [374, 171] on icon at bounding box center [374, 171] width 6 height 5
type input "4.8"
click at [377, 204] on button at bounding box center [374, 203] width 12 height 12
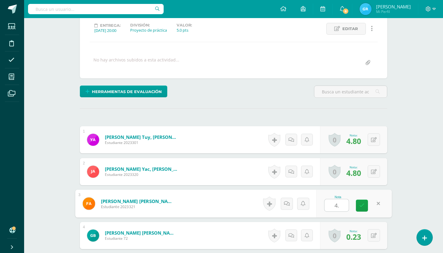
type input "4.8"
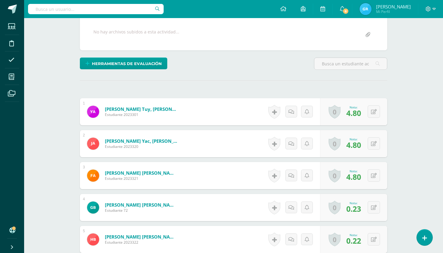
scroll to position [113, 0]
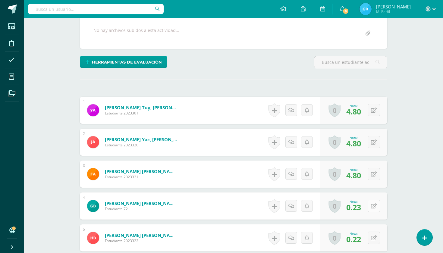
click at [371, 206] on icon at bounding box center [374, 206] width 6 height 5
type input "4.6"
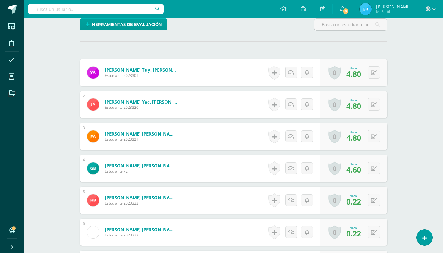
scroll to position [151, 0]
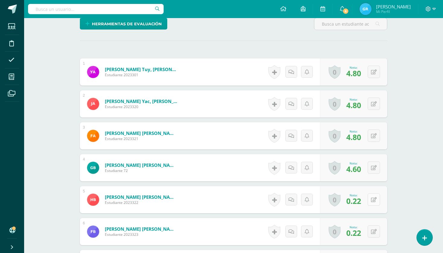
click at [371, 200] on button at bounding box center [374, 200] width 12 height 12
type input "4.4"
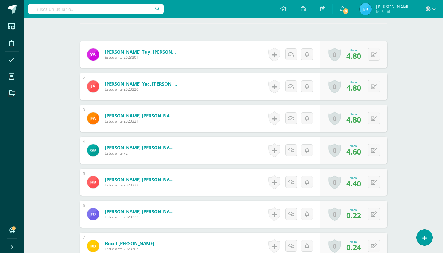
scroll to position [172, 0]
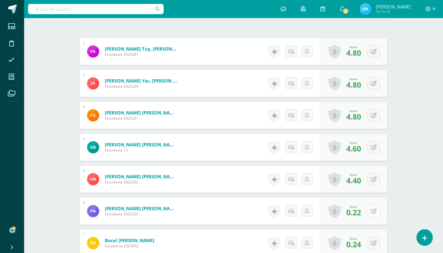
click at [376, 213] on icon at bounding box center [374, 211] width 6 height 5
type input "4.4"
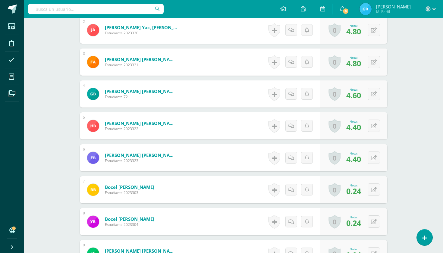
scroll to position [225, 0]
click at [372, 191] on icon at bounding box center [374, 189] width 6 height 5
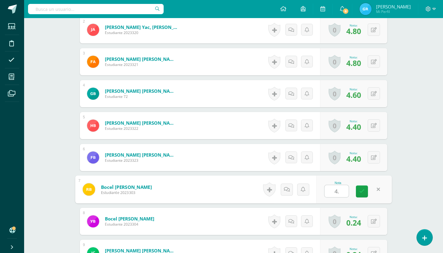
type input "4.8"
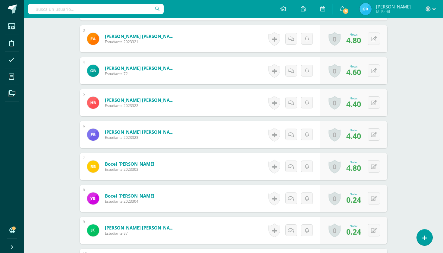
scroll to position [269, 0]
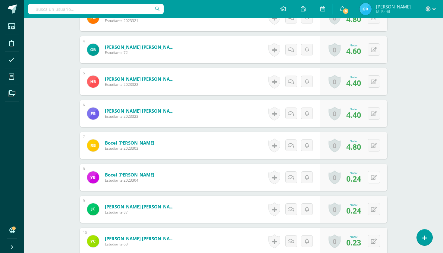
click at [376, 177] on icon at bounding box center [374, 177] width 6 height 5
type input "4.8"
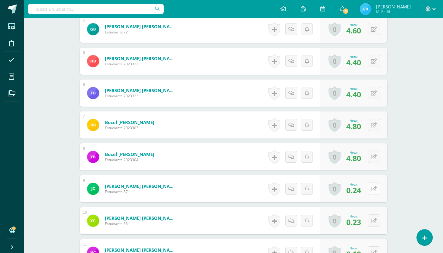
click at [371, 187] on icon at bounding box center [374, 189] width 6 height 5
type input "4.8"
click at [372, 219] on icon at bounding box center [374, 221] width 6 height 5
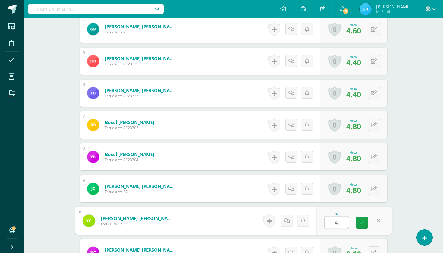
type input "4.6"
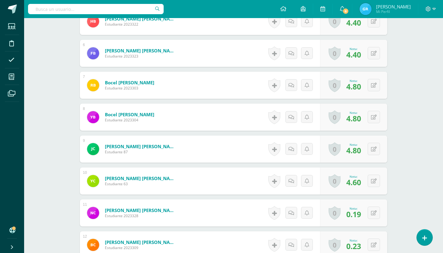
scroll to position [331, 0]
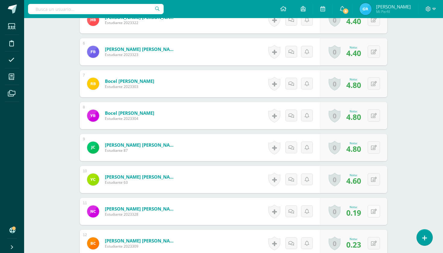
click at [375, 208] on button at bounding box center [374, 211] width 12 height 12
type input "3.7"
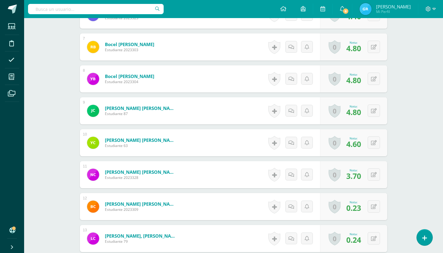
scroll to position [370, 0]
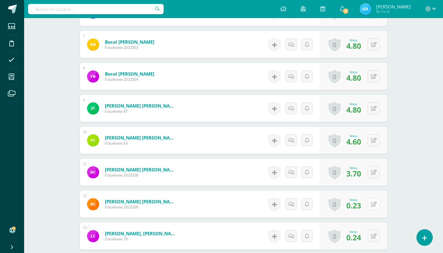
click at [370, 204] on button at bounding box center [374, 204] width 12 height 12
type input "4.6"
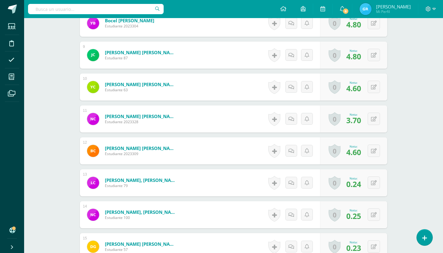
scroll to position [430, 0]
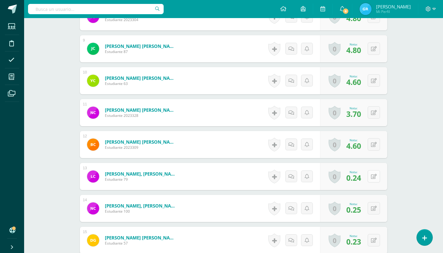
click at [374, 175] on icon at bounding box center [374, 176] width 6 height 5
type input "5"
click at [374, 208] on icon at bounding box center [374, 208] width 6 height 5
type input "4.6"
click at [369, 178] on button at bounding box center [374, 176] width 12 height 12
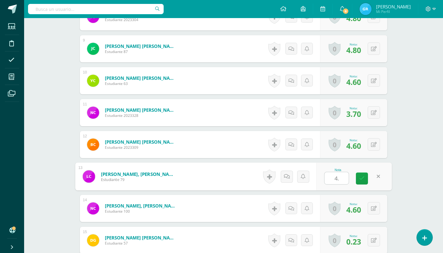
type input "4.8"
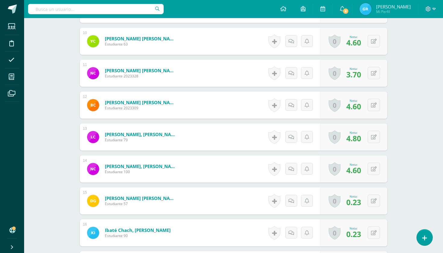
scroll to position [471, 0]
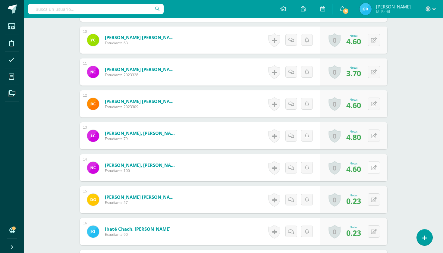
click at [376, 168] on icon at bounding box center [374, 168] width 6 height 5
type input "5"
click at [373, 200] on icon at bounding box center [374, 199] width 6 height 5
type input "4.6"
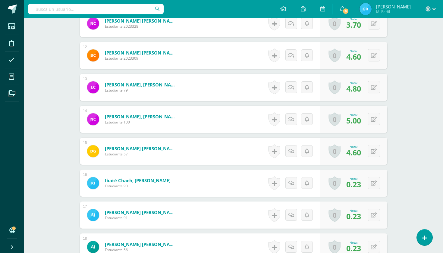
scroll to position [529, 0]
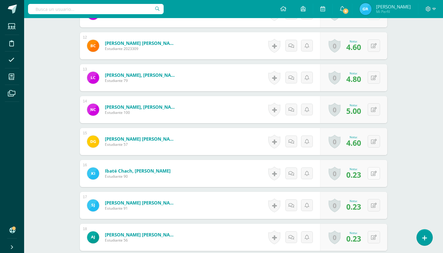
click at [375, 175] on icon at bounding box center [374, 173] width 6 height 5
type input "4.6"
click at [375, 206] on icon at bounding box center [374, 205] width 6 height 5
type input "4.6"
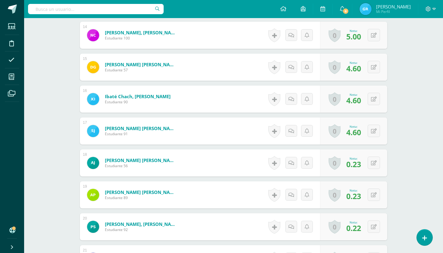
scroll to position [606, 0]
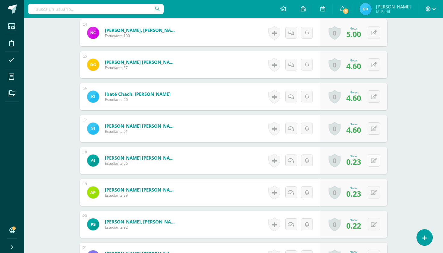
click at [376, 160] on icon at bounding box center [374, 160] width 6 height 5
type input "4.6"
click at [370, 194] on button at bounding box center [374, 192] width 12 height 12
type input "4.6"
click at [376, 224] on icon at bounding box center [374, 224] width 6 height 5
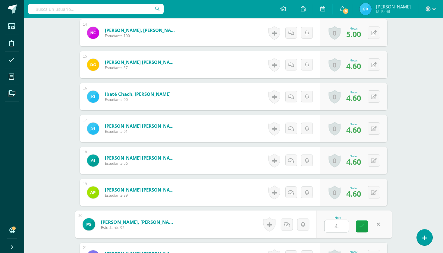
type input "4.4"
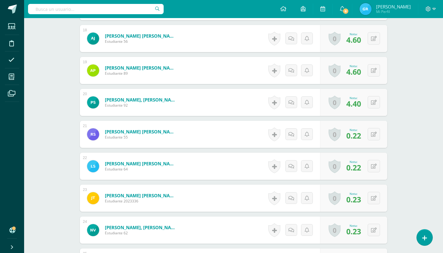
scroll to position [741, 0]
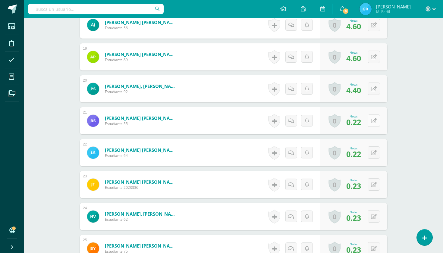
click at [371, 122] on icon at bounding box center [374, 120] width 6 height 5
type input "4.4"
click at [374, 156] on button at bounding box center [374, 153] width 12 height 12
type input "4.4"
click at [377, 184] on button at bounding box center [374, 184] width 12 height 12
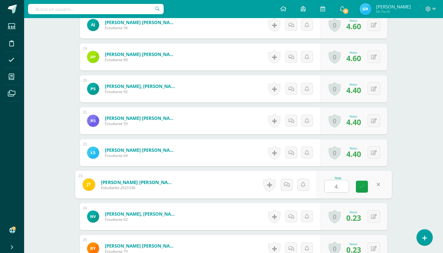
type input "4.6"
click at [374, 220] on button at bounding box center [374, 216] width 12 height 12
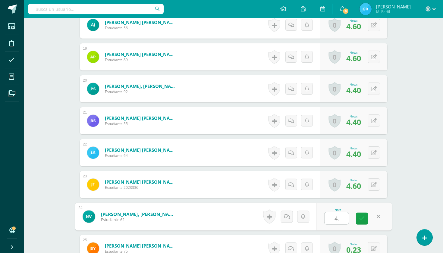
type input "4.6"
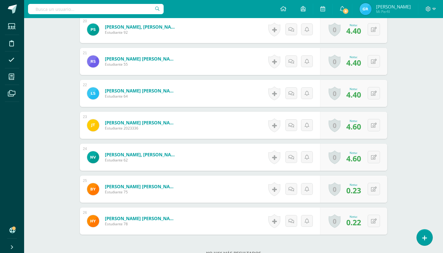
scroll to position [813, 0]
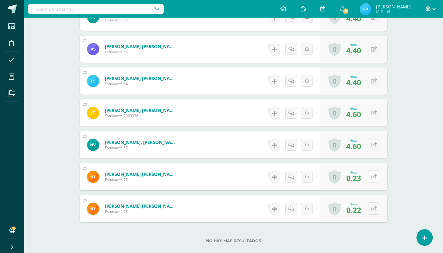
click at [369, 178] on button at bounding box center [374, 177] width 12 height 12
type input "4.6"
click at [376, 207] on icon at bounding box center [374, 209] width 6 height 5
type input "4.4"
